Goal: Information Seeking & Learning: Check status

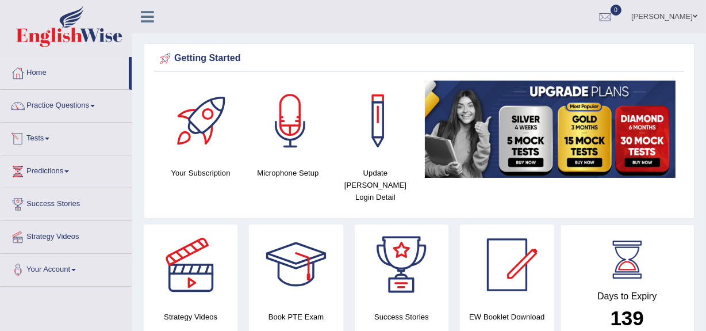
click at [46, 140] on link "Tests" at bounding box center [66, 136] width 131 height 29
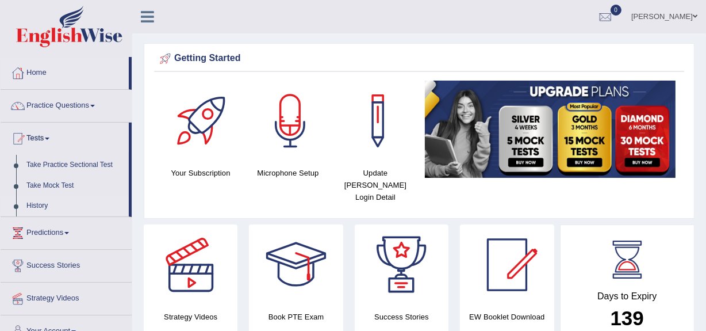
click at [37, 207] on link "History" at bounding box center [75, 206] width 108 height 21
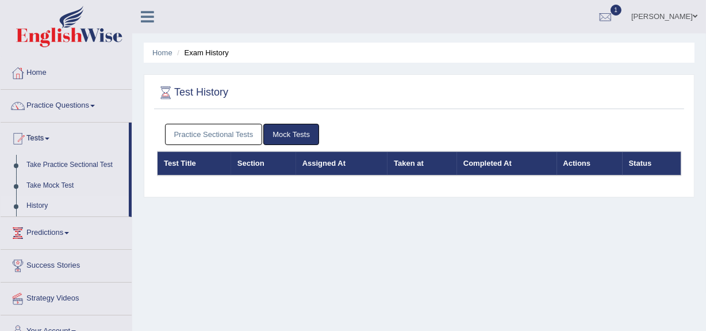
click at [201, 133] on link "Practice Sectional Tests" at bounding box center [214, 134] width 98 height 21
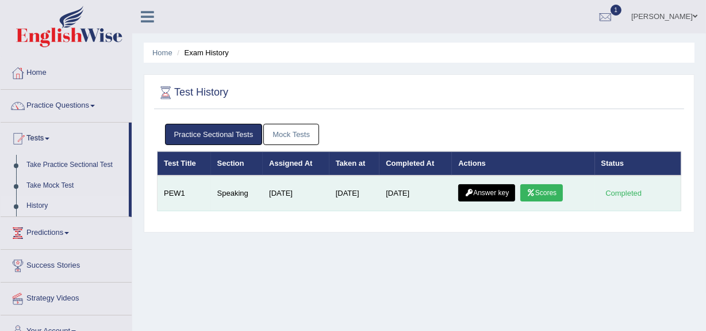
click at [539, 191] on link "Scores" at bounding box center [541, 192] width 43 height 17
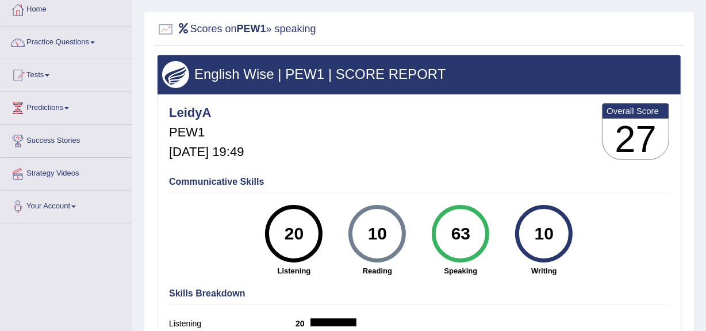
scroll to position [63, 0]
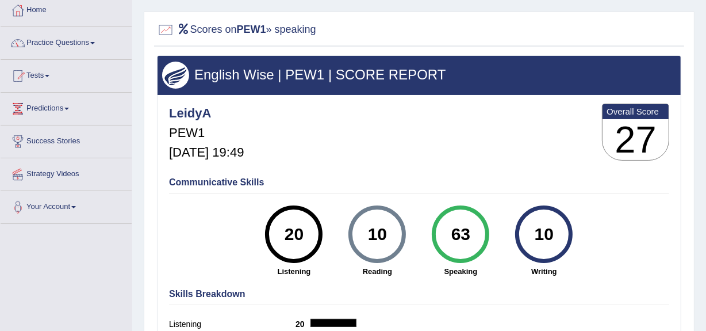
drag, startPoint x: 706, startPoint y: 117, endPoint x: 713, endPoint y: 145, distance: 29.1
click at [706, 145] on html "Toggle navigation Home Practice Questions Speaking Practice Read Aloud Repeat S…" at bounding box center [353, 102] width 706 height 331
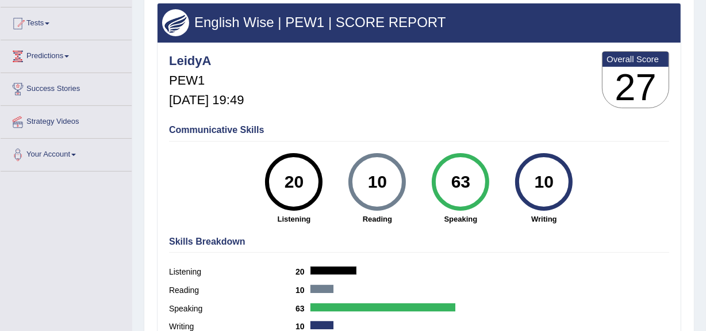
scroll to position [109, 0]
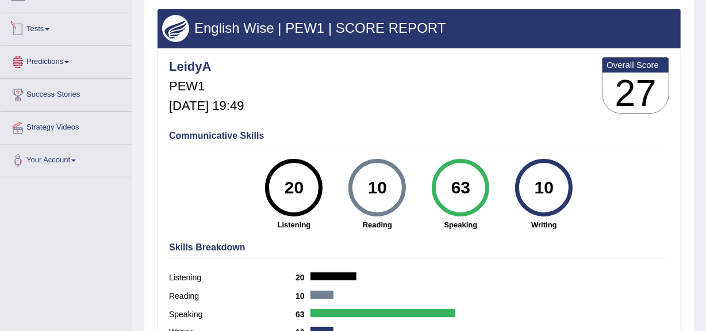
click at [43, 30] on link "Tests" at bounding box center [66, 27] width 131 height 29
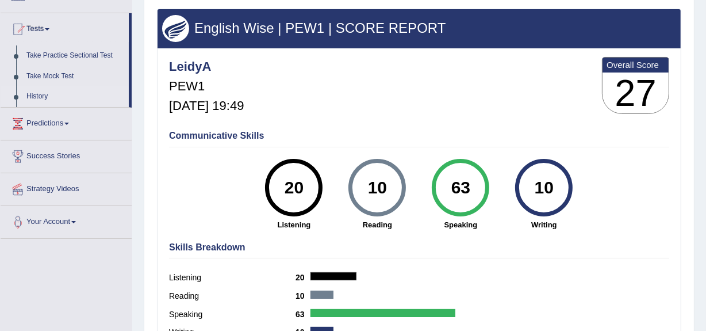
click at [32, 94] on link "History" at bounding box center [75, 96] width 108 height 21
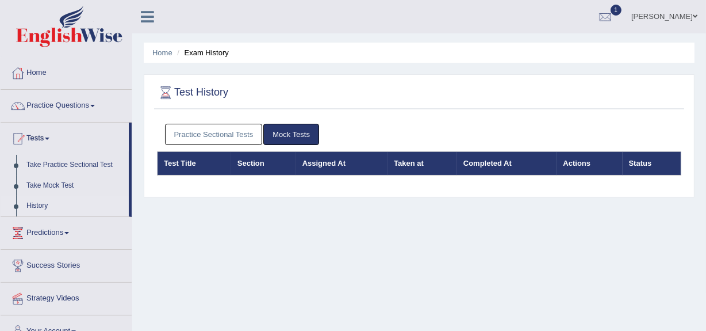
click at [231, 135] on link "Practice Sectional Tests" at bounding box center [214, 134] width 98 height 21
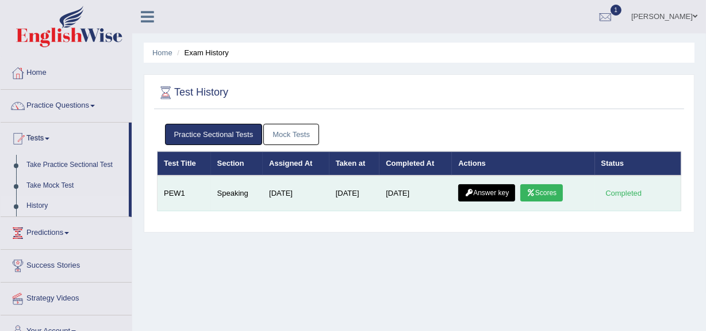
click at [470, 186] on link "Answer key" at bounding box center [486, 192] width 57 height 17
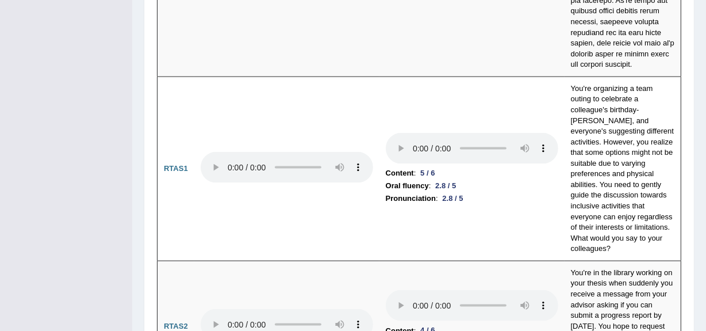
scroll to position [5346, 0]
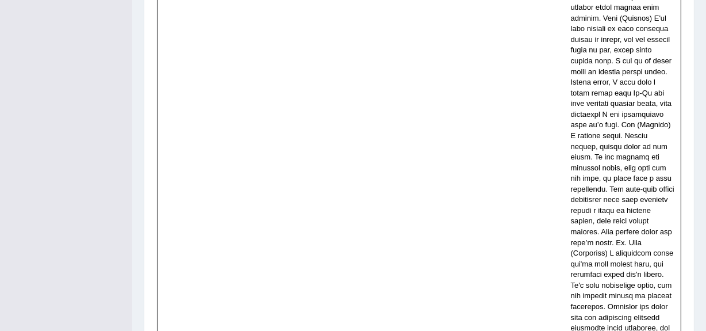
drag, startPoint x: 713, startPoint y: 16, endPoint x: 713, endPoint y: 197, distance: 181.7
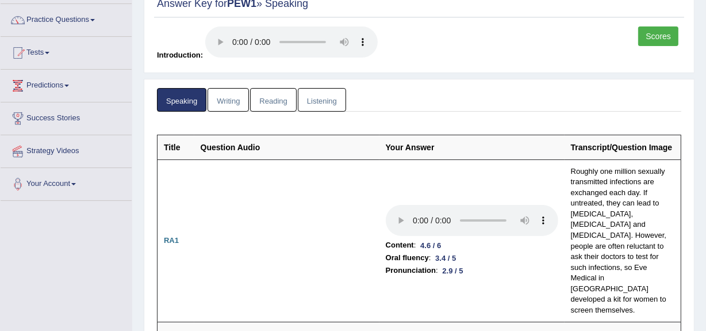
scroll to position [0, 0]
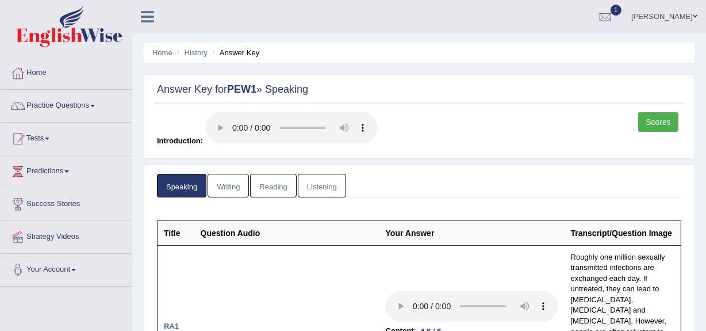
click at [651, 123] on link "Scores" at bounding box center [658, 122] width 40 height 20
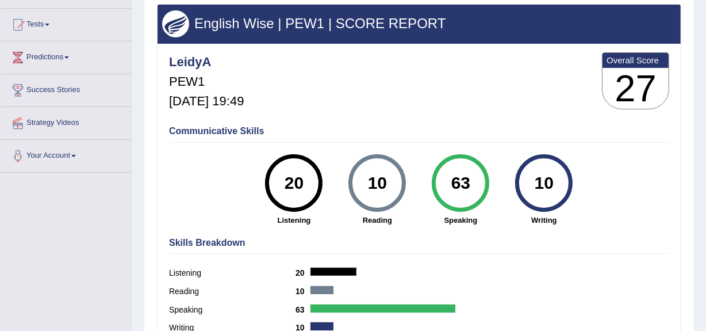
scroll to position [112, 0]
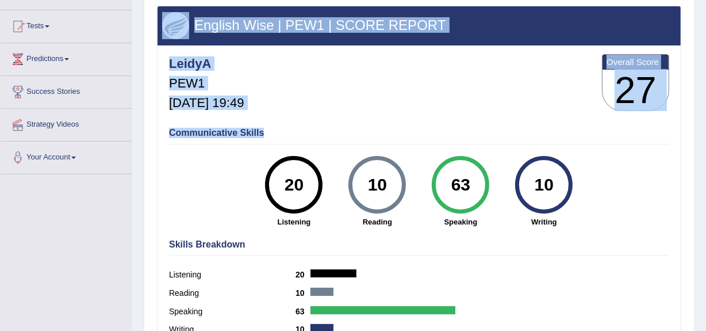
drag, startPoint x: 668, startPoint y: 136, endPoint x: 684, endPoint y: 177, distance: 43.6
click at [684, 177] on div "Scores on PEW1 » speaking English Wise | PEW1 | SCORE REPORT LeidyA PEW1 Oct 8,…" at bounding box center [419, 163] width 551 height 403
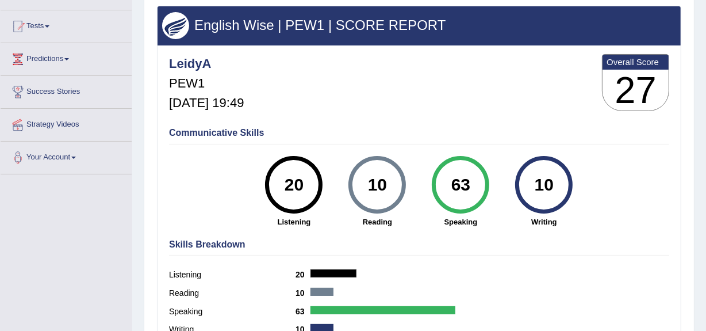
click at [684, 177] on div "Scores on PEW1 » speaking English Wise | PEW1 | SCORE REPORT LeidyA PEW1 Oct 8,…" at bounding box center [419, 163] width 551 height 403
drag, startPoint x: 704, startPoint y: 161, endPoint x: 713, endPoint y: 204, distance: 44.0
click at [706, 204] on html "Toggle navigation Home Practice Questions Speaking Practice Read Aloud Repeat S…" at bounding box center [353, 53] width 706 height 331
click at [49, 25] on span at bounding box center [47, 26] width 5 height 2
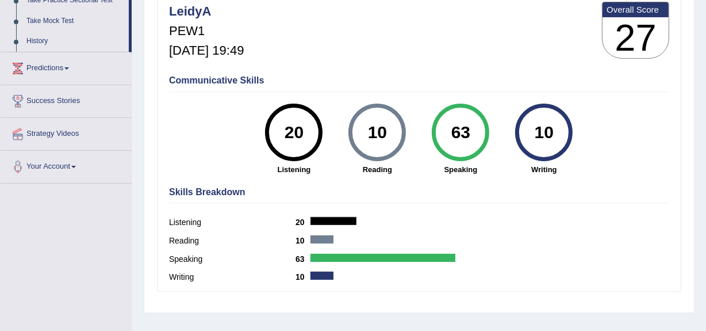
scroll to position [163, 0]
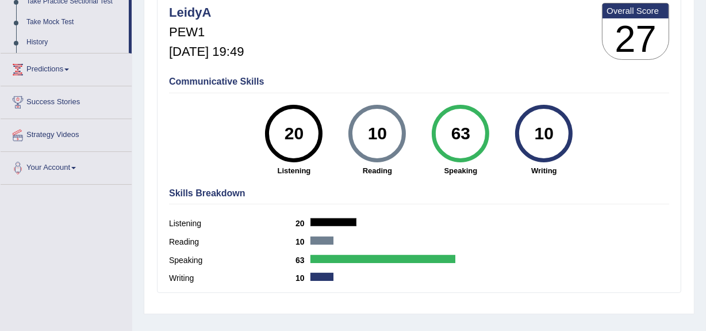
click at [316, 221] on div at bounding box center [334, 222] width 46 height 8
click at [298, 222] on b "20" at bounding box center [303, 223] width 15 height 9
click at [298, 223] on b "20" at bounding box center [303, 223] width 15 height 9
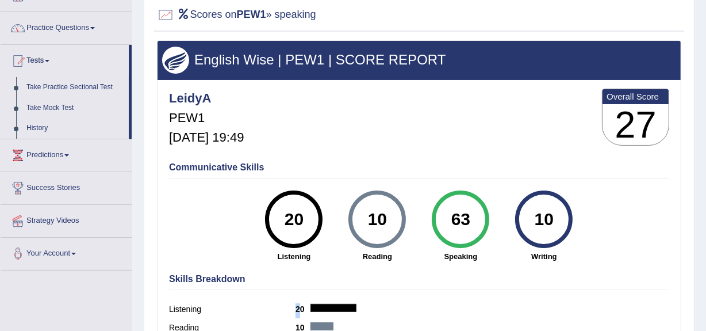
scroll to position [76, 0]
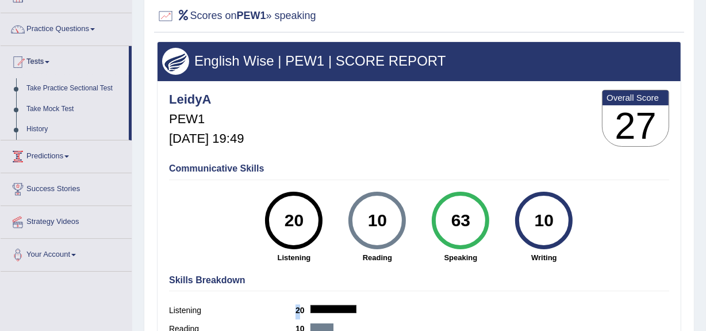
click at [68, 158] on link "Predictions" at bounding box center [66, 154] width 131 height 29
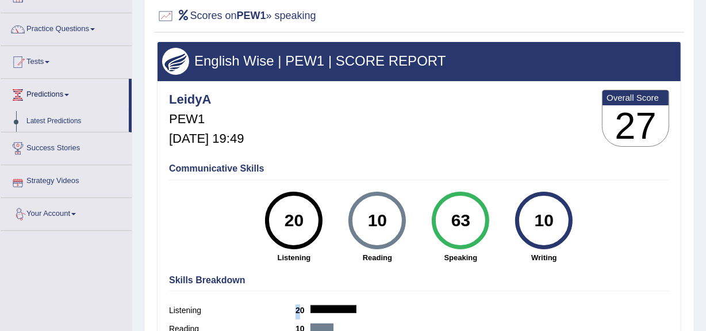
click at [76, 213] on span at bounding box center [73, 214] width 5 height 2
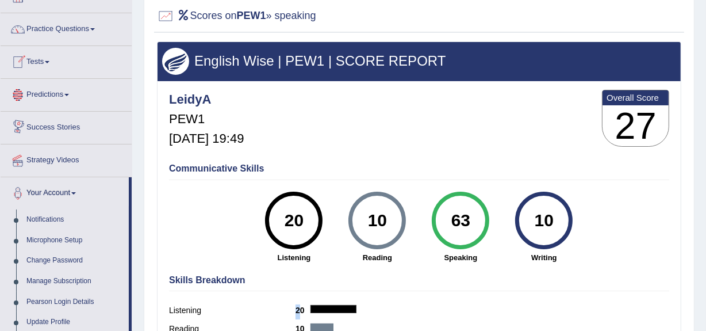
click at [52, 64] on link "Tests" at bounding box center [66, 60] width 131 height 29
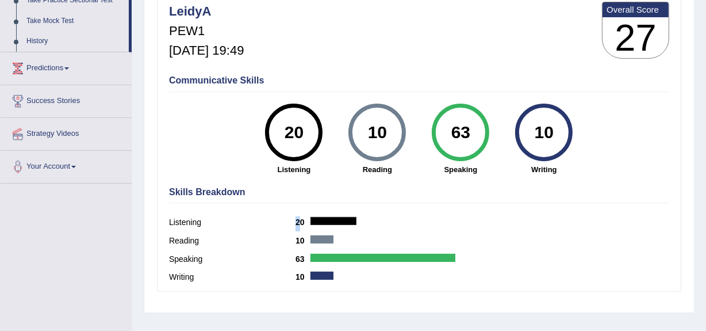
scroll to position [166, 0]
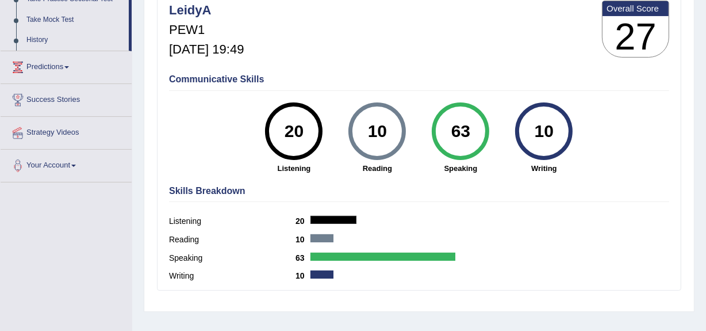
click at [599, 248] on div "Reading 10" at bounding box center [419, 241] width 500 height 18
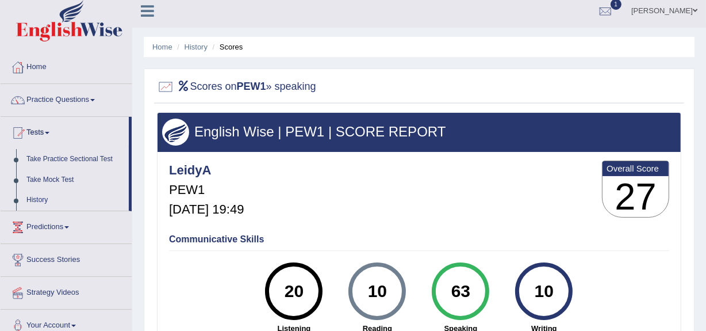
scroll to position [0, 0]
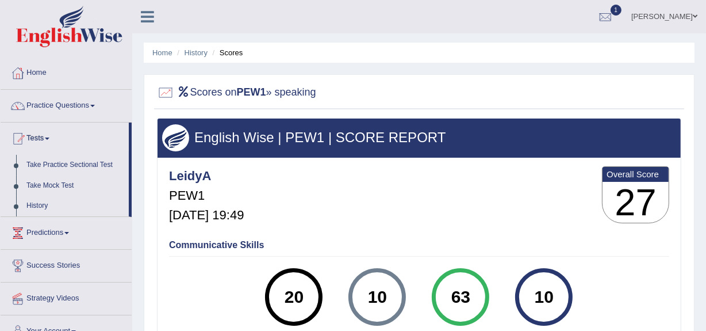
click at [172, 178] on h4 "LeidyA" at bounding box center [206, 176] width 75 height 14
click at [55, 187] on link "Take Mock Test" at bounding box center [75, 185] width 108 height 21
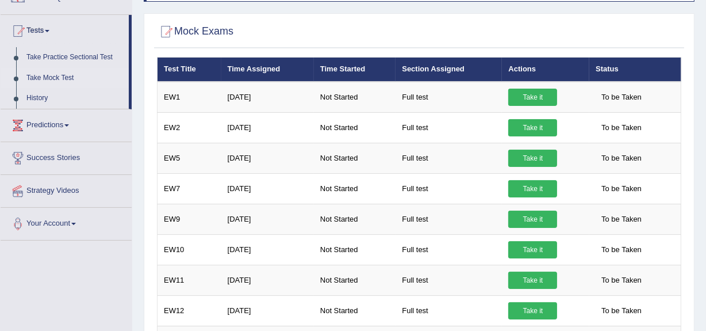
scroll to position [66, 0]
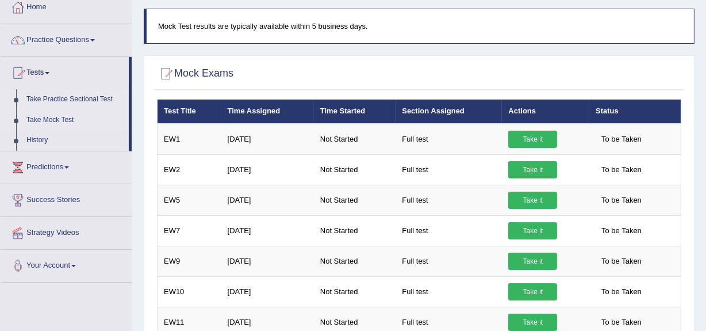
click at [62, 99] on link "Take Practice Sectional Test" at bounding box center [75, 99] width 108 height 21
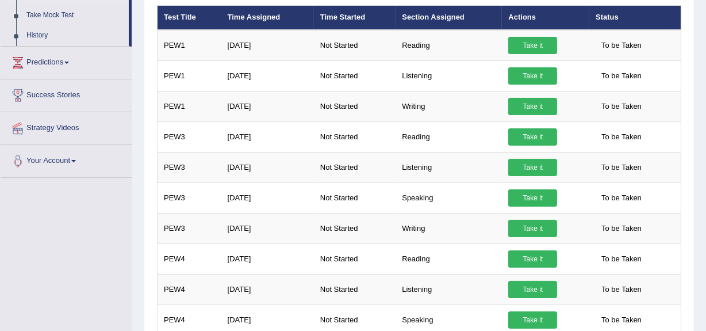
scroll to position [175, 0]
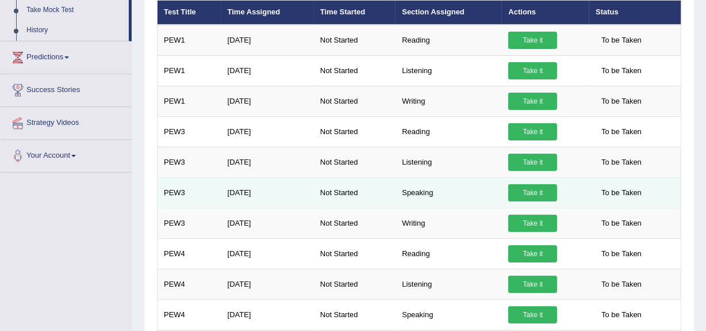
click at [538, 189] on link "Take it" at bounding box center [532, 192] width 49 height 17
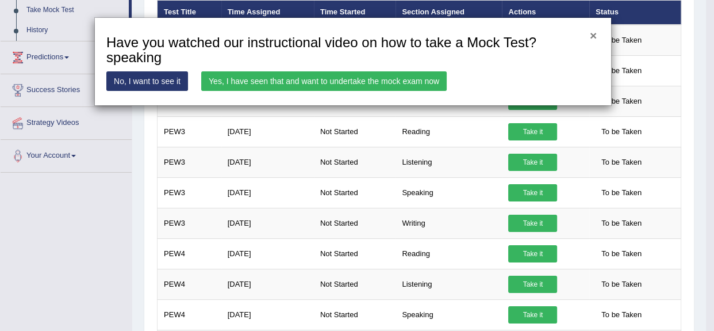
click at [596, 35] on button "×" at bounding box center [593, 35] width 7 height 12
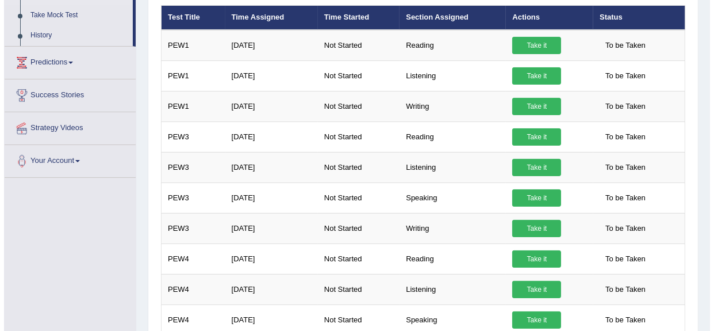
scroll to position [167, 0]
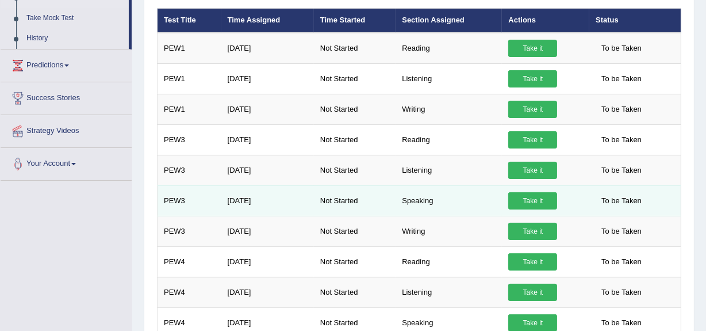
click at [551, 198] on link "Take it" at bounding box center [532, 200] width 49 height 17
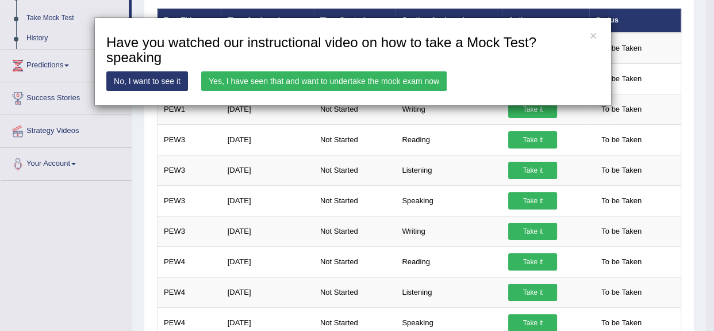
click at [412, 75] on link "Yes, I have seen that and want to undertake the mock exam now" at bounding box center [324, 81] width 246 height 20
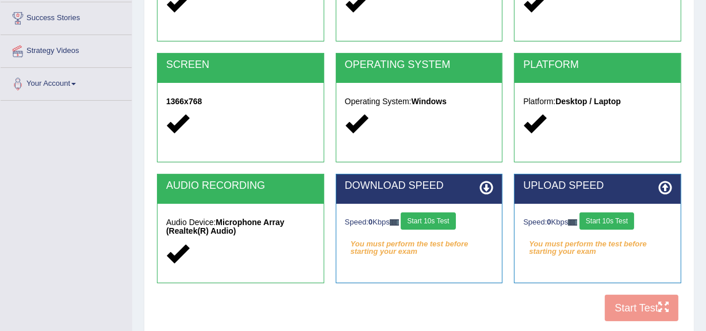
scroll to position [187, 0]
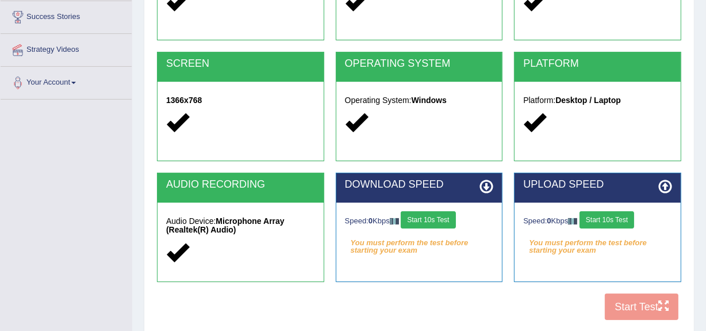
click at [442, 216] on button "Start 10s Test" at bounding box center [428, 219] width 55 height 17
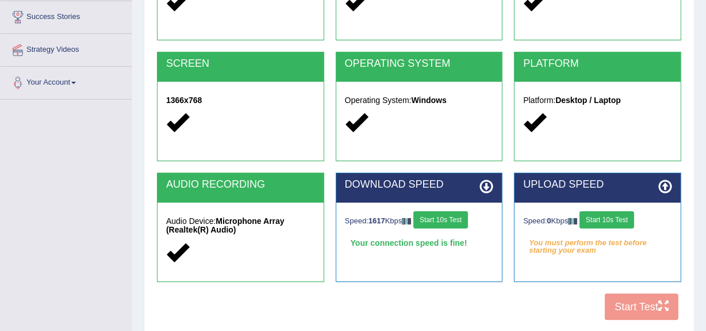
click at [604, 218] on button "Start 10s Test" at bounding box center [607, 219] width 55 height 17
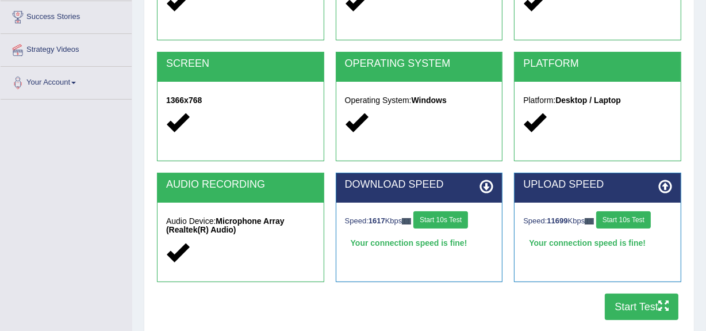
click at [628, 308] on button "Start Test" at bounding box center [642, 306] width 74 height 26
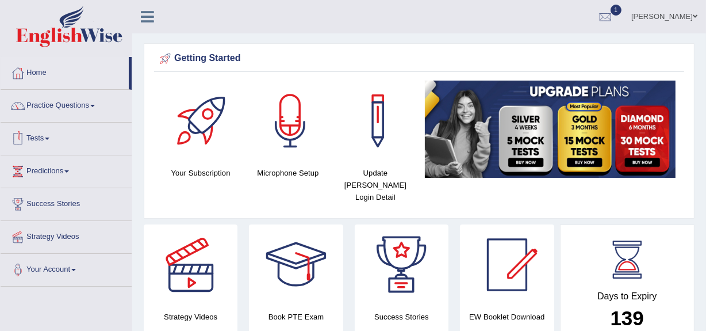
click at [46, 137] on link "Tests" at bounding box center [66, 136] width 131 height 29
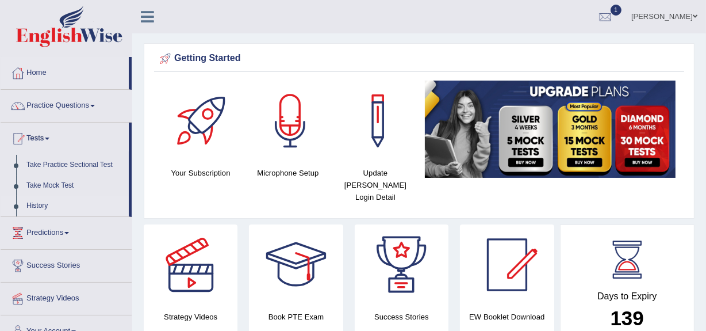
click at [37, 204] on link "History" at bounding box center [75, 206] width 108 height 21
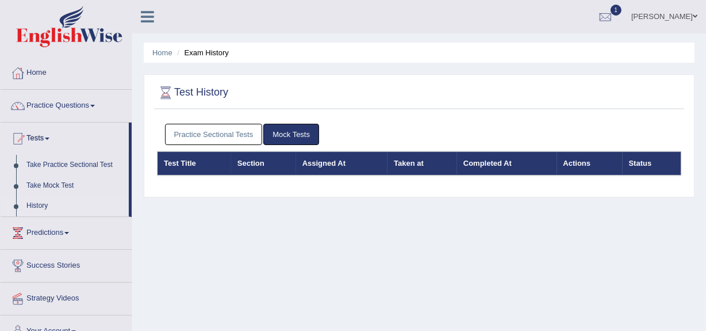
click at [231, 131] on link "Practice Sectional Tests" at bounding box center [214, 134] width 98 height 21
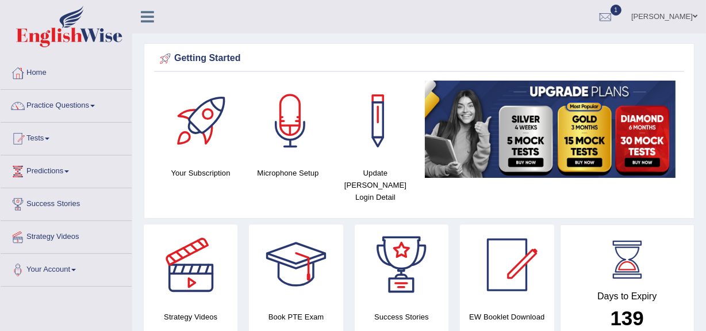
click at [54, 135] on link "Tests" at bounding box center [66, 136] width 131 height 29
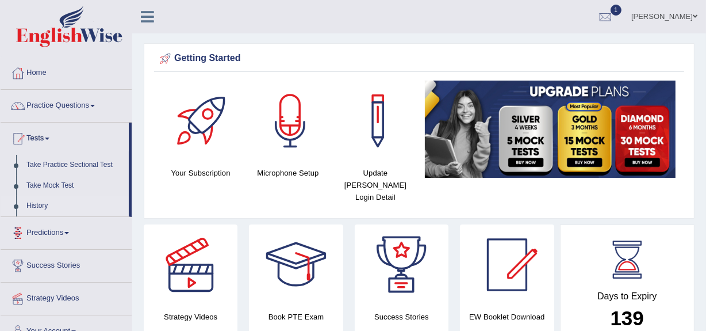
click at [39, 206] on link "History" at bounding box center [75, 206] width 108 height 21
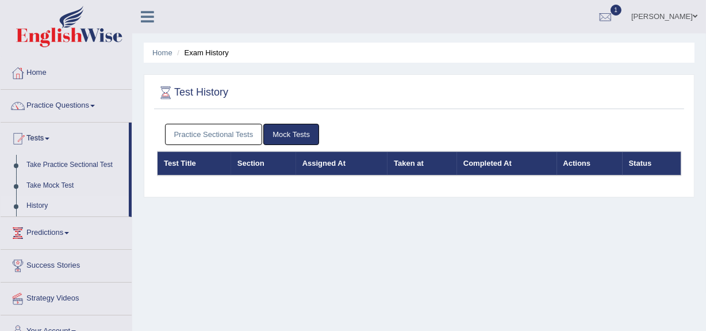
click at [185, 133] on link "Practice Sectional Tests" at bounding box center [214, 134] width 98 height 21
click at [183, 137] on link "Practice Sectional Tests" at bounding box center [214, 134] width 98 height 21
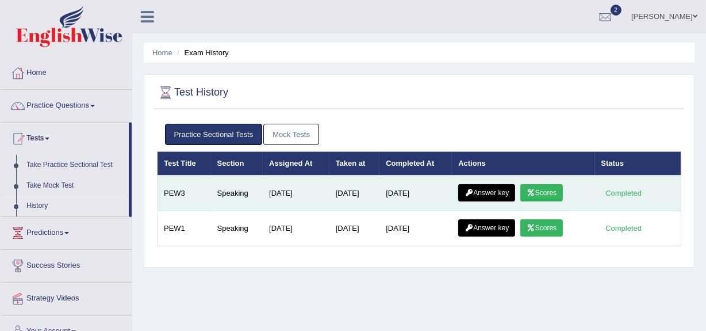
click at [541, 190] on link "Scores" at bounding box center [541, 192] width 43 height 17
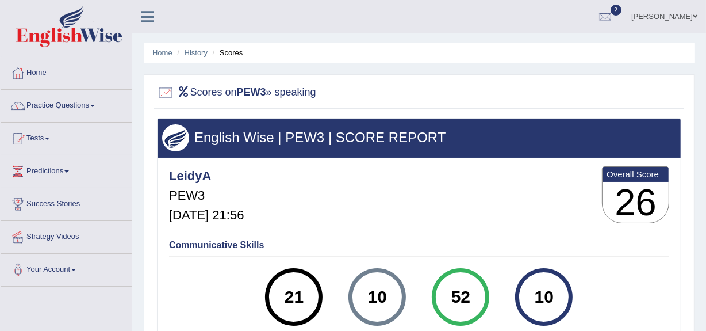
click at [605, 254] on div "Communicative Skills 21 Listening 10 [GEOGRAPHIC_DATA] 52 Speaking 10 Writing" at bounding box center [419, 288] width 506 height 109
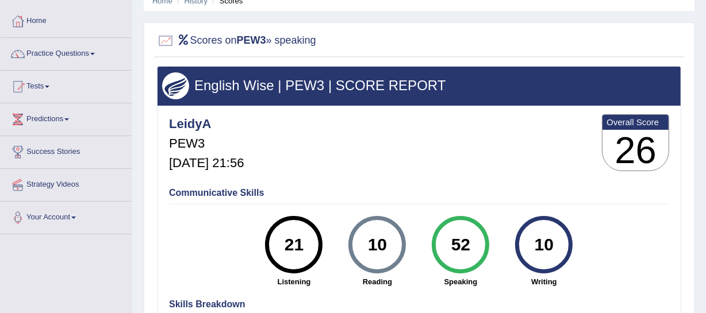
scroll to position [49, 0]
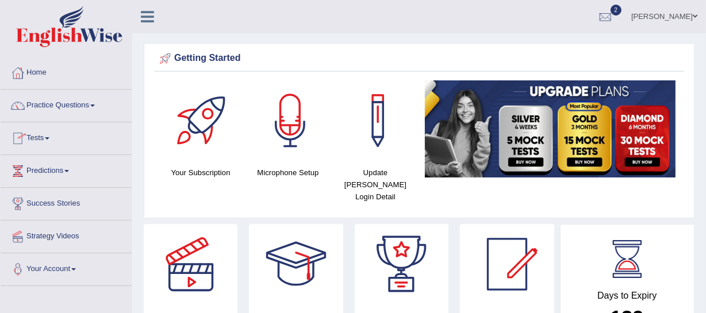
click at [48, 140] on link "Tests" at bounding box center [66, 136] width 131 height 29
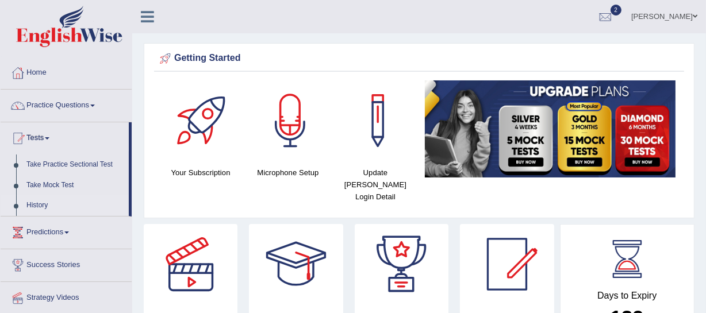
click at [36, 204] on link "History" at bounding box center [75, 206] width 108 height 21
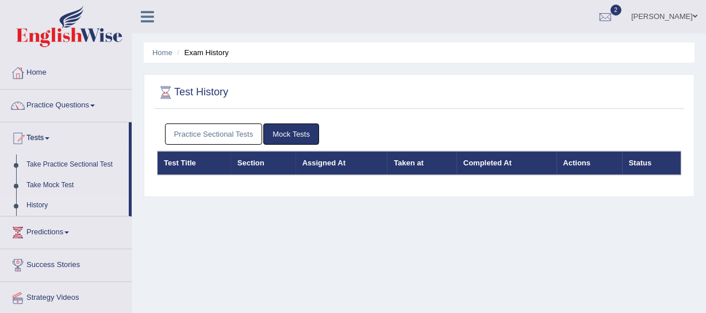
click at [219, 133] on link "Practice Sectional Tests" at bounding box center [214, 134] width 98 height 21
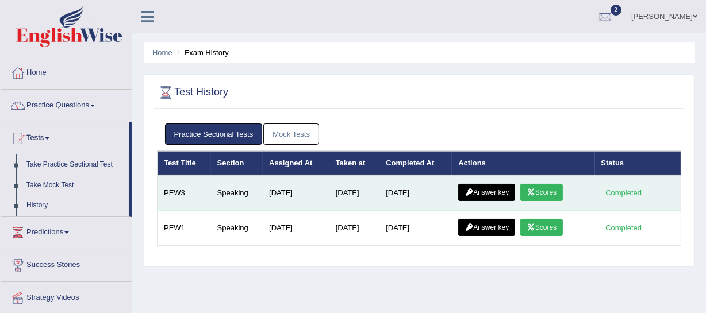
click at [546, 191] on link "Scores" at bounding box center [541, 192] width 43 height 17
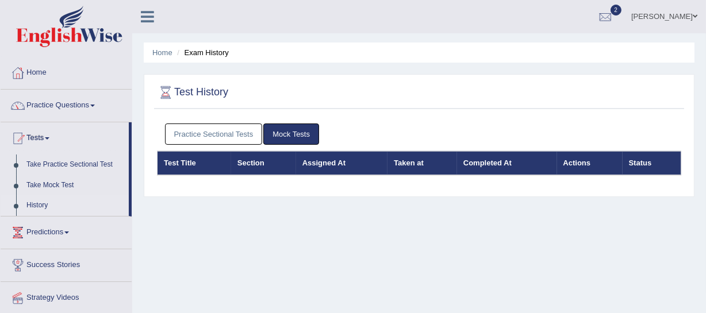
click at [226, 141] on link "Practice Sectional Tests" at bounding box center [214, 134] width 98 height 21
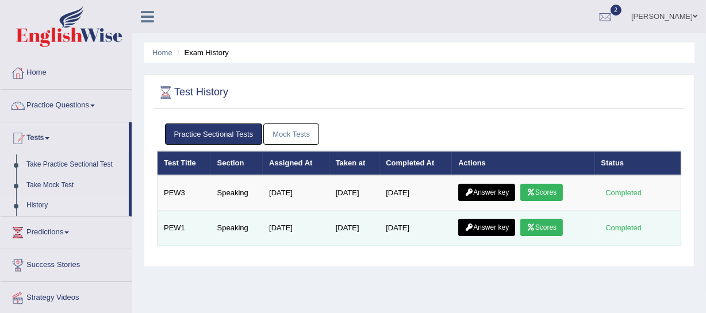
click at [543, 224] on link "Scores" at bounding box center [541, 227] width 43 height 17
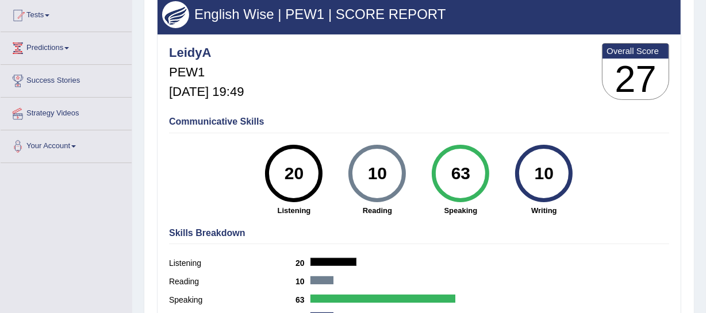
scroll to position [140, 0]
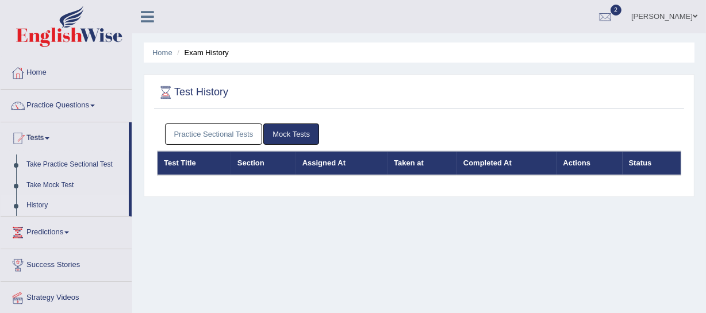
click at [232, 129] on link "Practice Sectional Tests" at bounding box center [214, 134] width 98 height 21
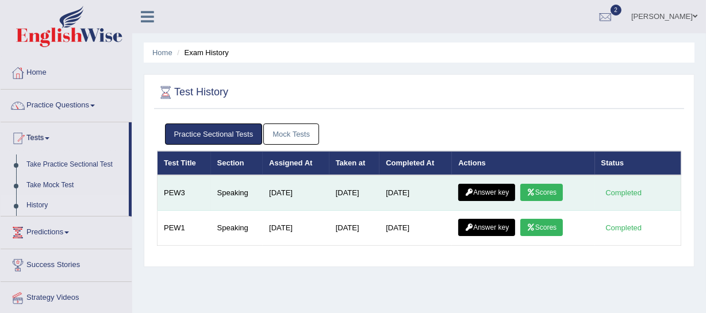
click at [490, 192] on link "Answer key" at bounding box center [486, 192] width 57 height 17
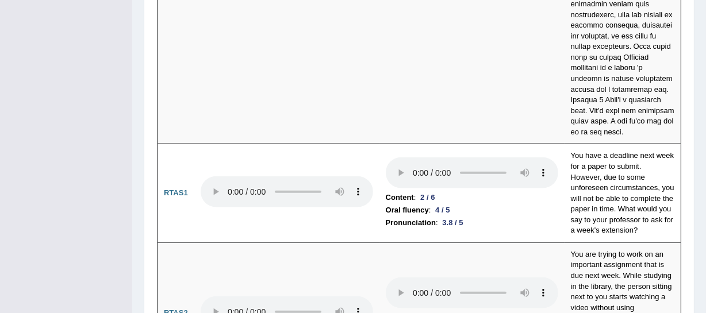
scroll to position [5040, 0]
